Goal: Transaction & Acquisition: Purchase product/service

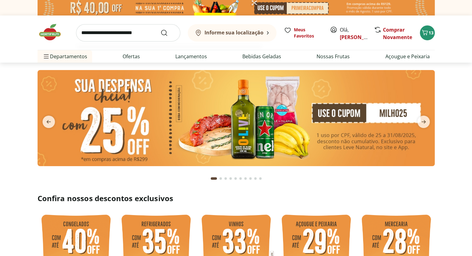
click at [134, 32] on input "search" at bounding box center [128, 32] width 104 height 17
type input "**********"
click at [160, 29] on button "Submit Search" at bounding box center [167, 32] width 15 height 7
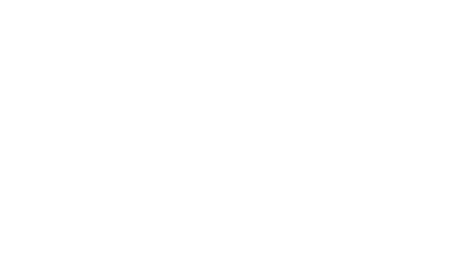
select select "**********"
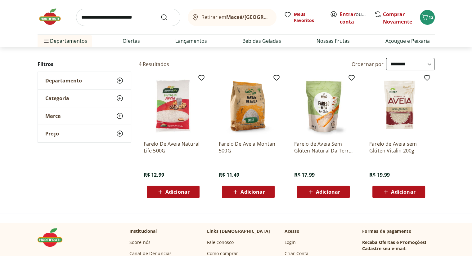
scroll to position [56, 0]
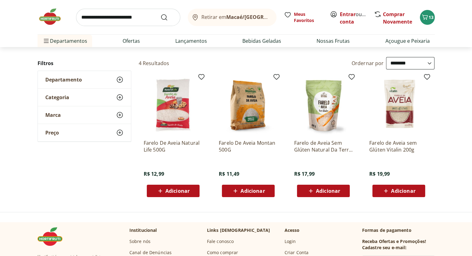
click at [251, 193] on span "Adicionar" at bounding box center [252, 191] width 24 height 5
click at [346, 13] on link "Entrar" at bounding box center [348, 14] width 16 height 7
click at [353, 16] on link "Entrar" at bounding box center [348, 14] width 16 height 7
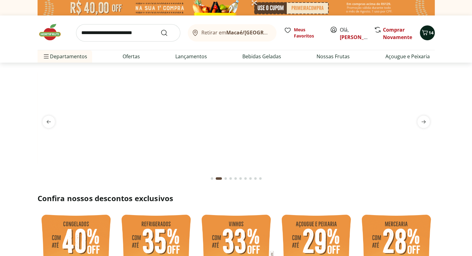
click at [427, 34] on icon "Carrinho" at bounding box center [424, 32] width 7 height 7
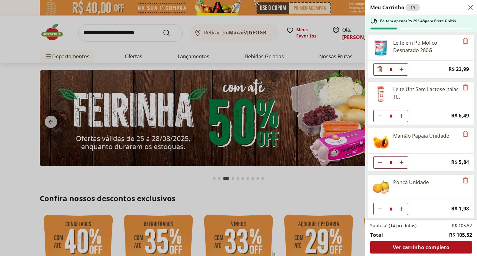
click at [349, 45] on div "Meu Carrinho 14 Faltam apenas R$ 293,48 para Frete Grátis Leite em Pó Molico De…" at bounding box center [238, 128] width 477 height 256
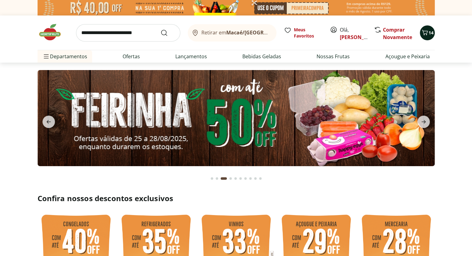
click at [429, 34] on span "14" at bounding box center [431, 33] width 5 height 6
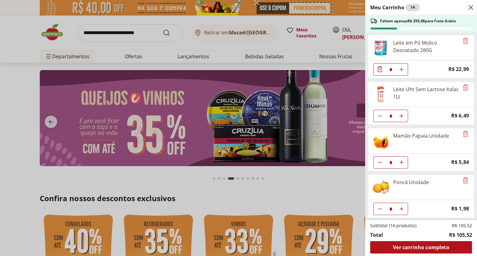
click at [113, 35] on div "Meu Carrinho 14 Faltam apenas R$ 293,48 para Frete Grátis Leite em Pó Molico De…" at bounding box center [238, 128] width 477 height 256
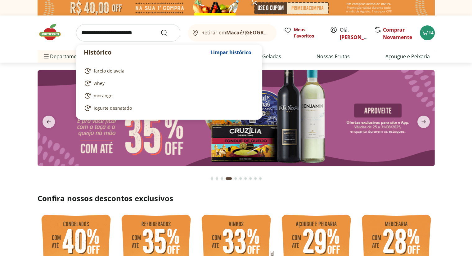
click at [113, 35] on input "search" at bounding box center [128, 32] width 104 height 17
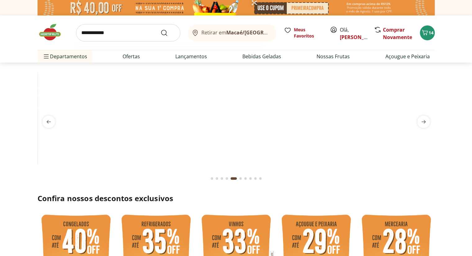
type input "**********"
click at [160, 29] on button "Submit Search" at bounding box center [167, 32] width 15 height 7
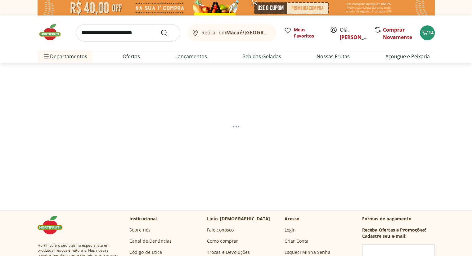
select select "**********"
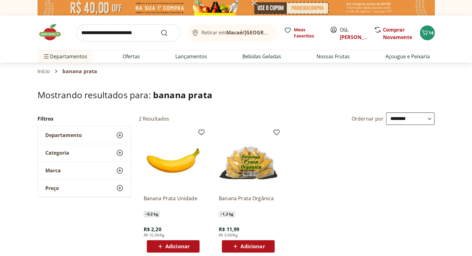
click at [366, 157] on ul "Banana Prata Unidade ~ 0,2 kg R$ 2,20 R$ 10,99/Kg Adicionar Banana Prata Orgâni…" at bounding box center [287, 192] width 296 height 132
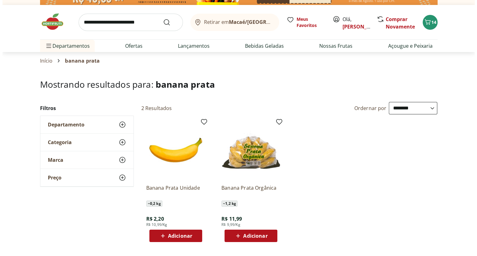
scroll to position [25, 0]
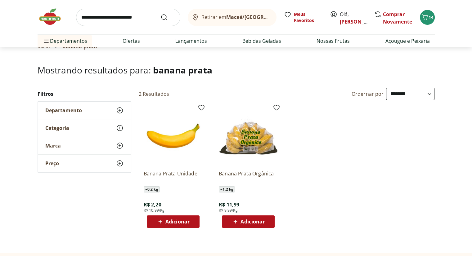
click at [173, 222] on span "Adicionar" at bounding box center [177, 221] width 24 height 5
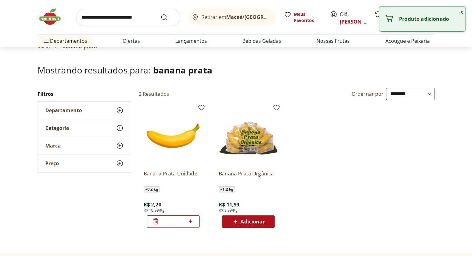
click at [190, 221] on icon at bounding box center [190, 221] width 8 height 7
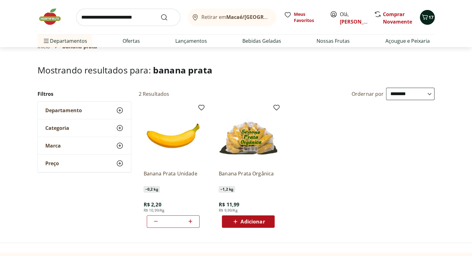
click at [427, 20] on icon "Carrinho" at bounding box center [424, 16] width 7 height 7
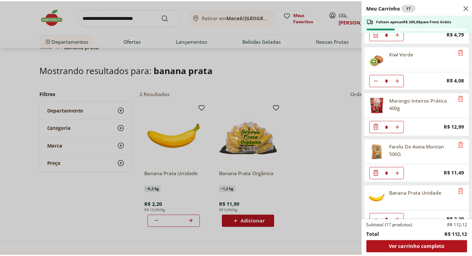
scroll to position [322, 0]
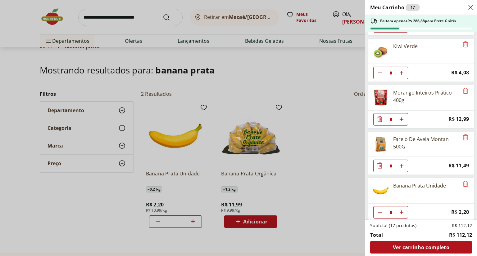
type input "*"
click at [347, 184] on div "Meu Carrinho 18 Faltam apenas R$ 284,68 para Frete Grátis Leite em Pó Molico De…" at bounding box center [238, 128] width 477 height 256
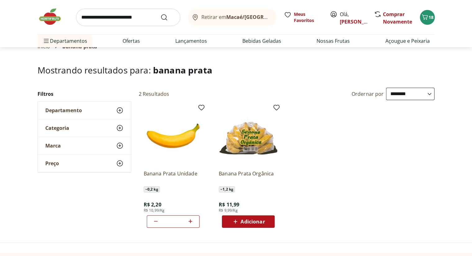
click at [52, 24] on img at bounding box center [53, 16] width 31 height 19
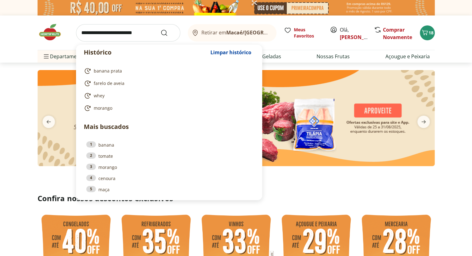
click at [135, 34] on input "search" at bounding box center [128, 32] width 104 height 17
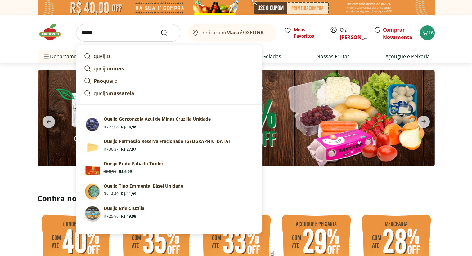
type input "******"
click at [160, 29] on button "Submit Search" at bounding box center [167, 32] width 15 height 7
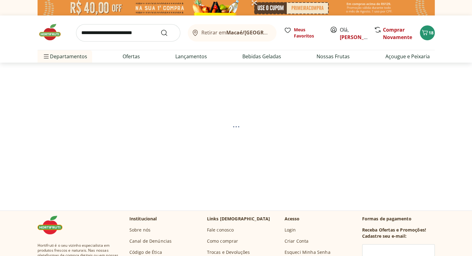
select select "**********"
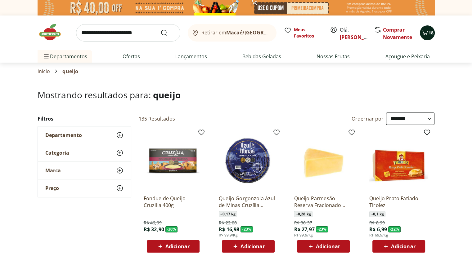
click at [426, 30] on icon "Carrinho" at bounding box center [424, 32] width 7 height 7
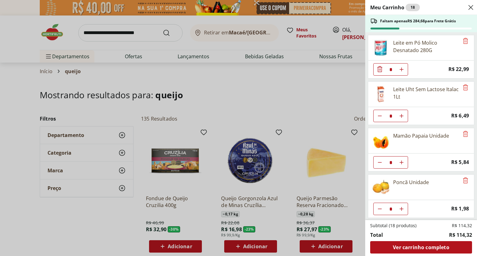
click at [402, 240] on div "Subtotal (18 produtos) R$ 114,32 Total R$ 114,32 Ver carrinho completo" at bounding box center [421, 238] width 102 height 31
click at [410, 246] on span "Ver carrinho completo" at bounding box center [421, 247] width 56 height 5
